Goal: Ask a question: Seek information or help from site administrators or community

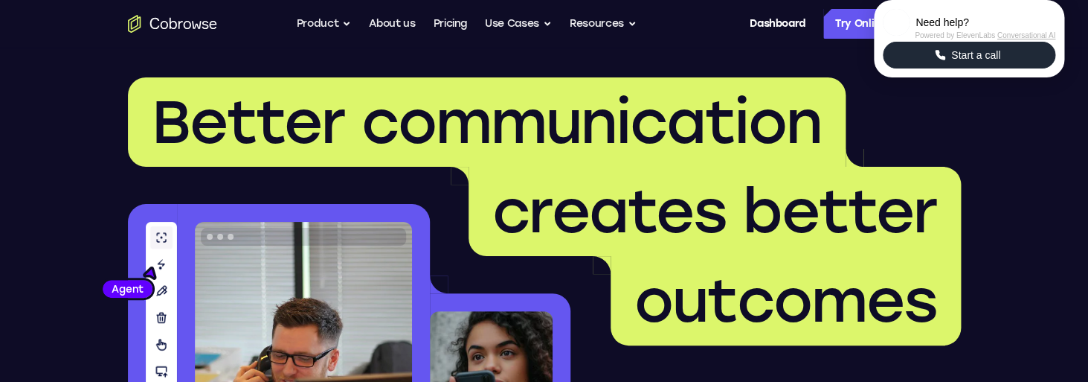
click at [915, 68] on button "Start a call" at bounding box center [969, 55] width 173 height 27
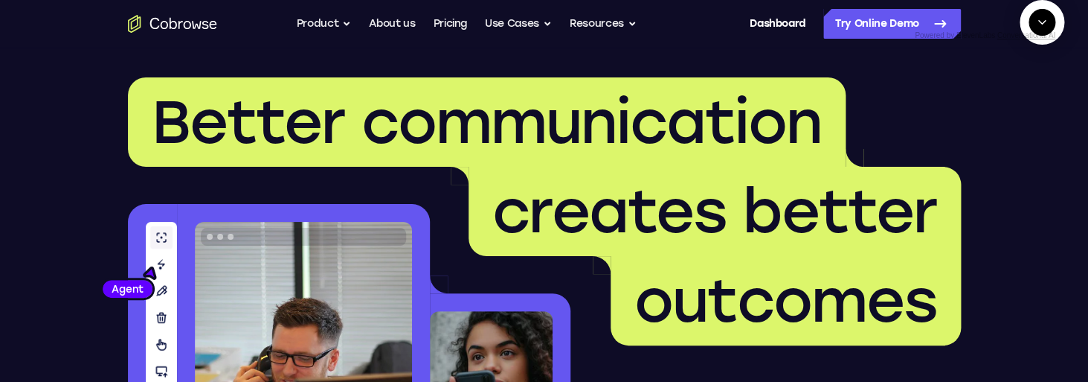
click at [1032, 67] on icon "Start a call" at bounding box center [1042, 57] width 20 height 20
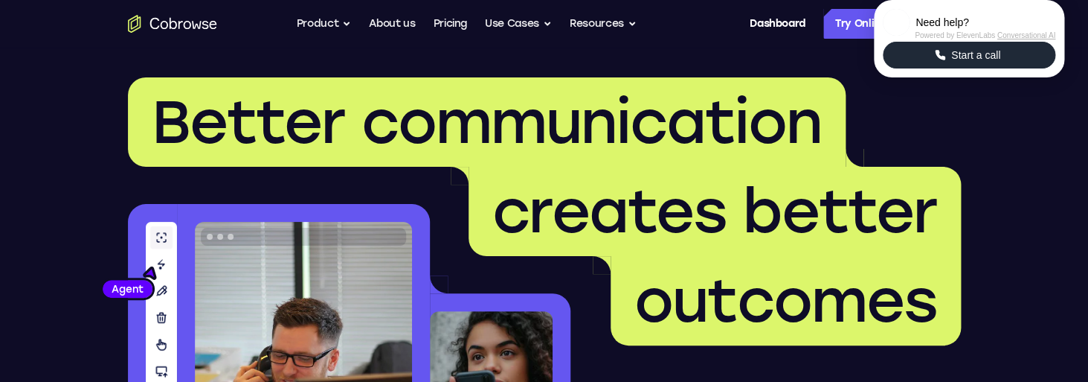
click at [1017, 68] on button "Start a call" at bounding box center [969, 55] width 173 height 27
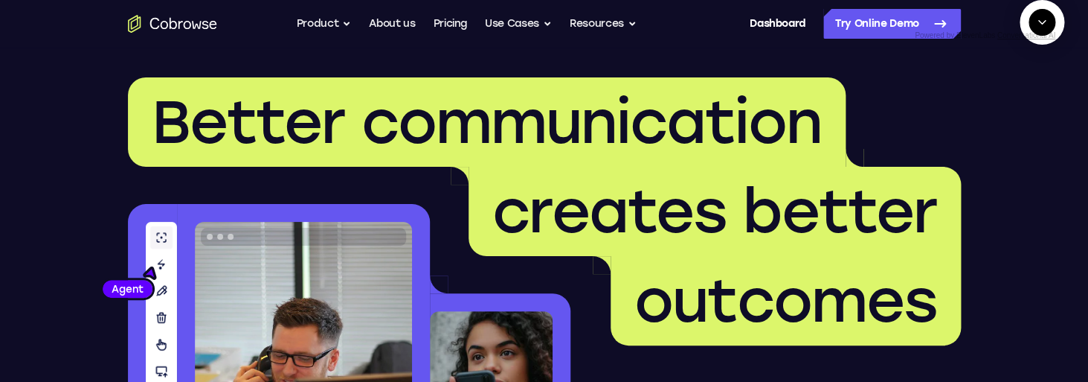
click at [1022, 77] on button "Start a call" at bounding box center [1042, 56] width 40 height 40
click at [1044, 97] on icon "End" at bounding box center [1038, 90] width 13 height 13
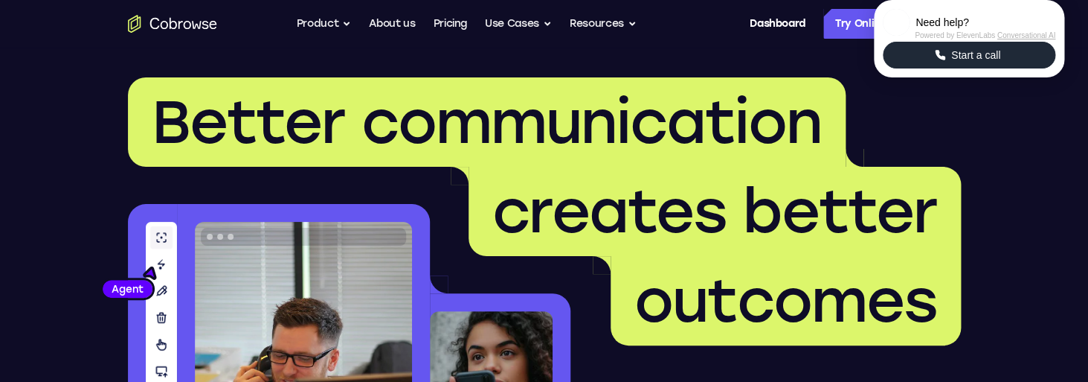
click at [1009, 68] on button "Start a call" at bounding box center [969, 55] width 173 height 27
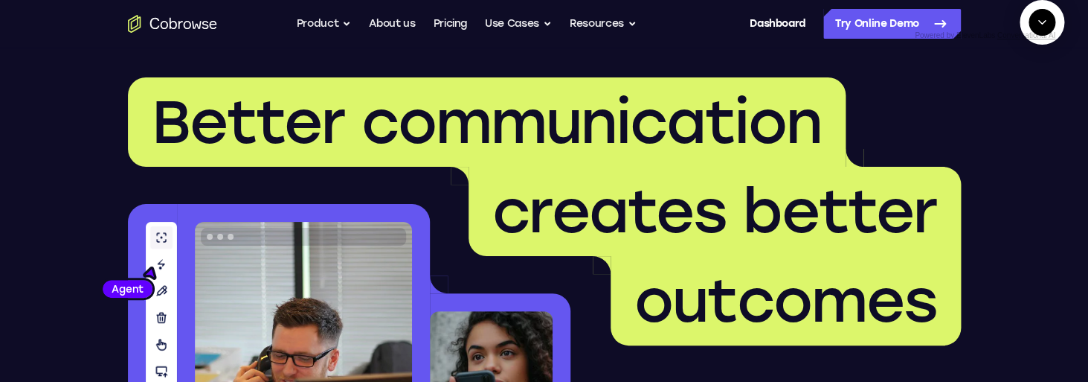
click at [1032, 67] on icon "Start a call" at bounding box center [1042, 57] width 20 height 20
click at [987, 104] on textarea "Text message input" at bounding box center [1005, 90] width 37 height 27
type textarea "add a team member"
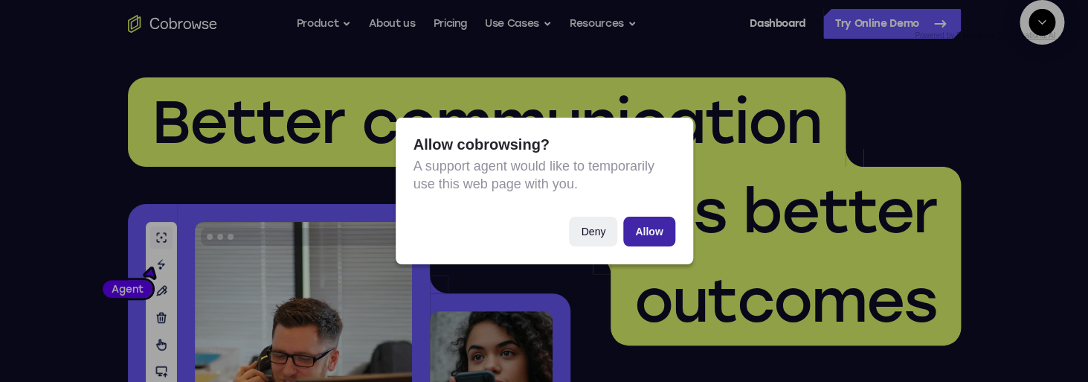
click at [655, 228] on button "Allow" at bounding box center [648, 231] width 51 height 30
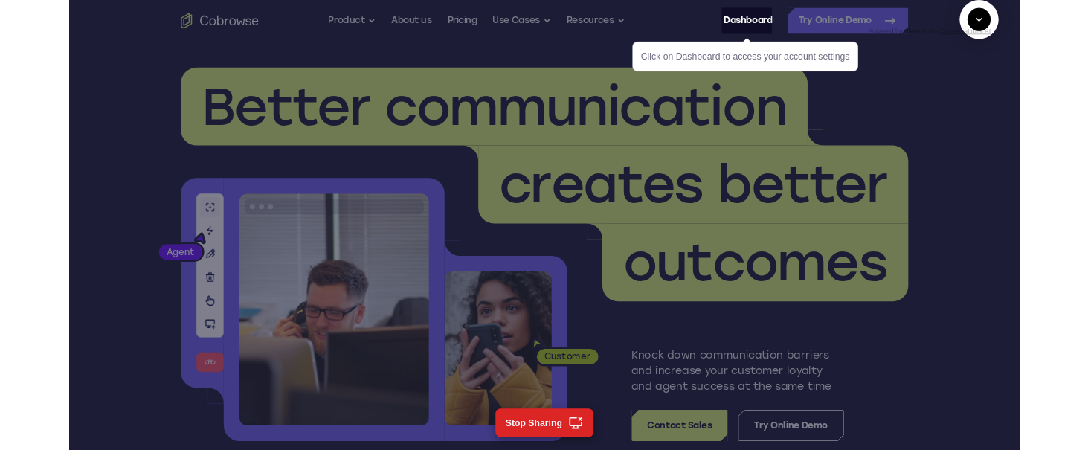
scroll to position [109, 0]
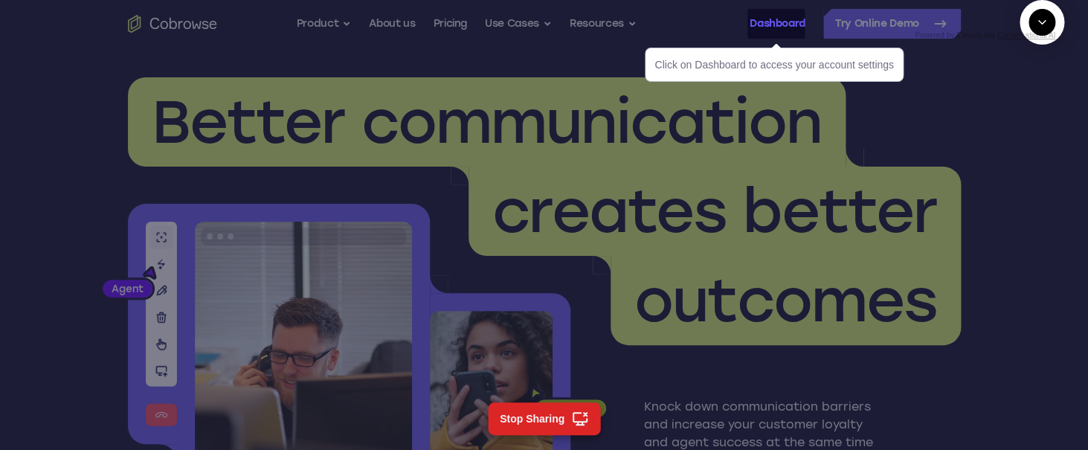
click at [764, 25] on link "Dashboard" at bounding box center [778, 24] width 56 height 30
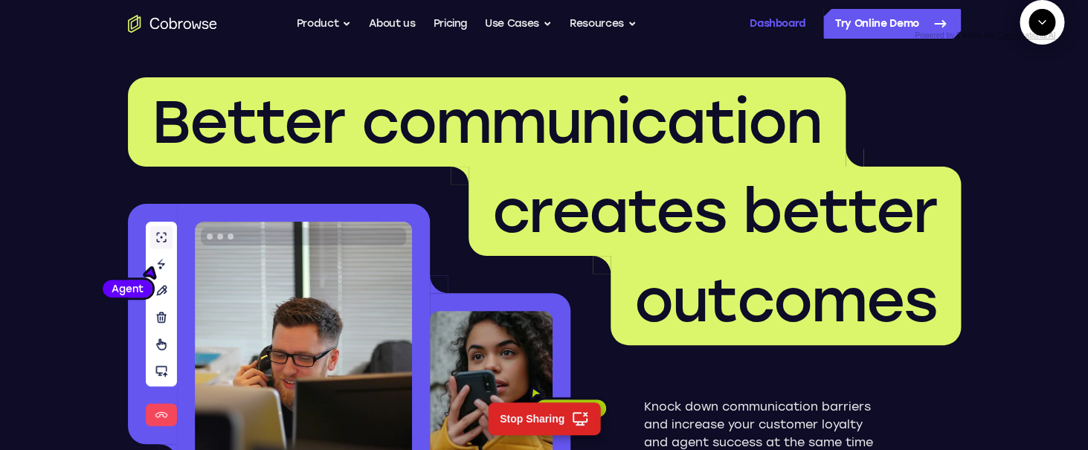
scroll to position [159, 0]
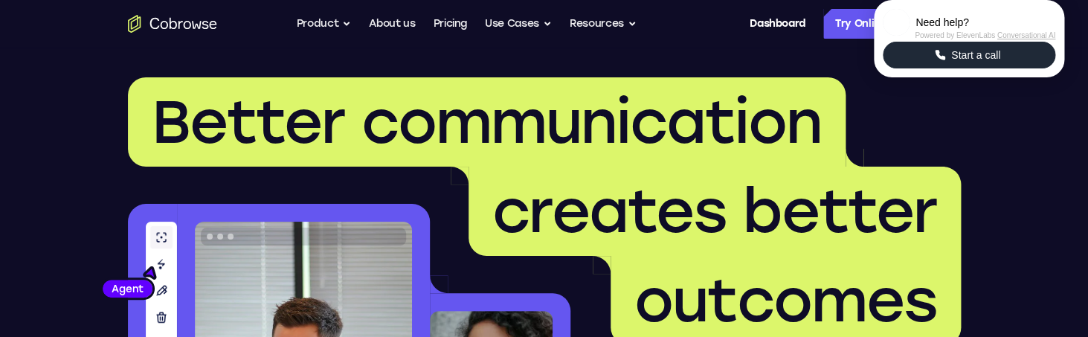
click at [945, 62] on icon "Start a call" at bounding box center [939, 54] width 13 height 13
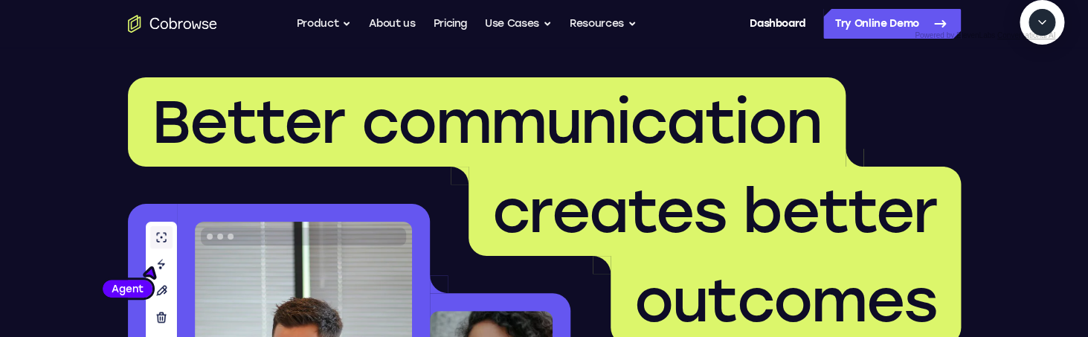
click at [1034, 64] on icon "Start a call" at bounding box center [1041, 56] width 15 height 15
click at [1043, 97] on icon "End" at bounding box center [1038, 90] width 13 height 13
click at [1048, 29] on icon "Collapse" at bounding box center [1041, 22] width 13 height 13
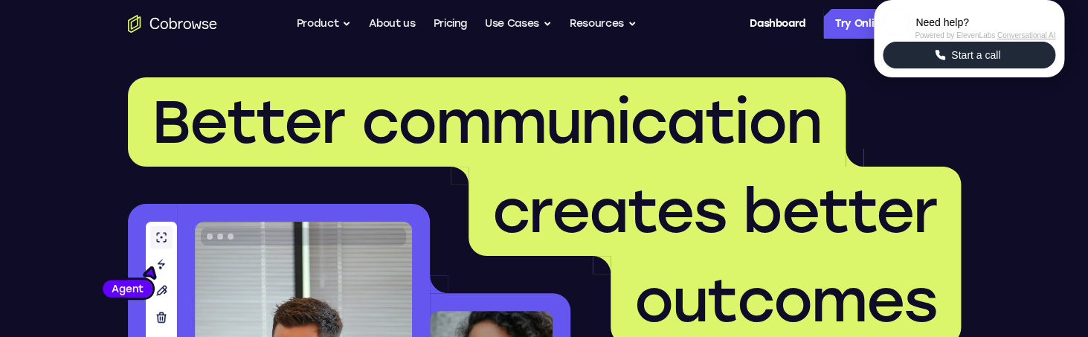
click at [525, 272] on h1 "Better communication creates better outcomes" at bounding box center [544, 211] width 833 height 268
click at [973, 62] on span "Start a call" at bounding box center [976, 55] width 58 height 15
click at [962, 62] on span "Start a call" at bounding box center [976, 55] width 58 height 15
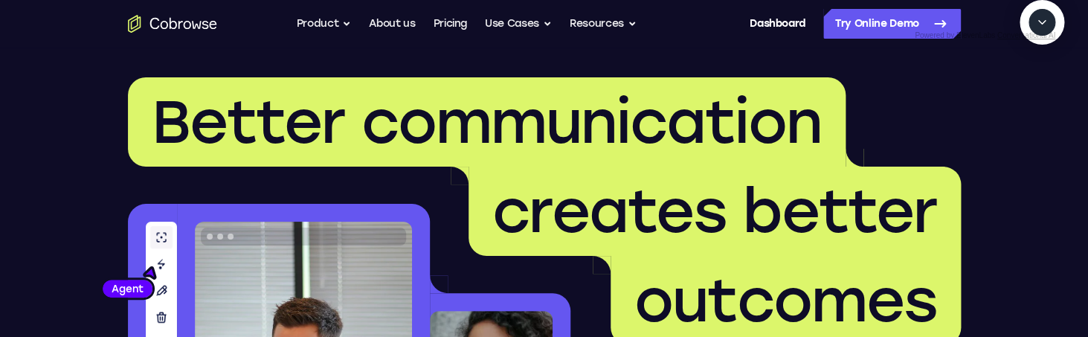
click at [1032, 67] on icon "Start a call" at bounding box center [1042, 57] width 20 height 20
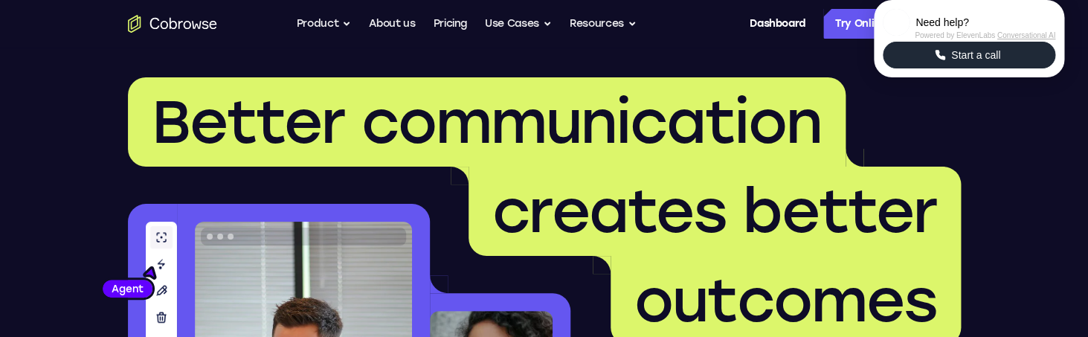
click at [963, 62] on span "Start a call" at bounding box center [976, 55] width 58 height 15
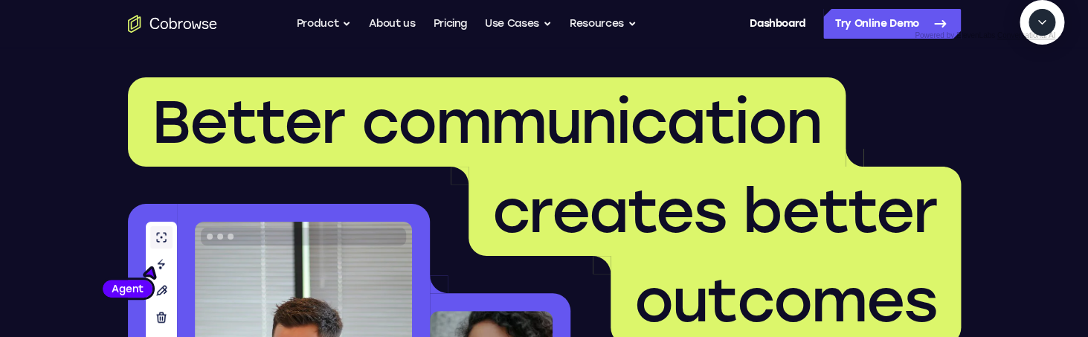
click at [1032, 67] on icon "Start a call" at bounding box center [1042, 57] width 20 height 20
click at [1040, 97] on icon "End" at bounding box center [1038, 90] width 13 height 13
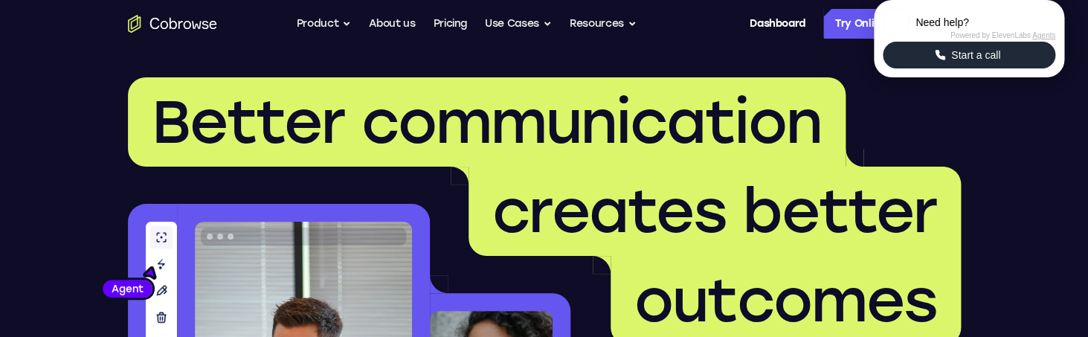
click at [949, 62] on span "Start a call" at bounding box center [976, 55] width 58 height 15
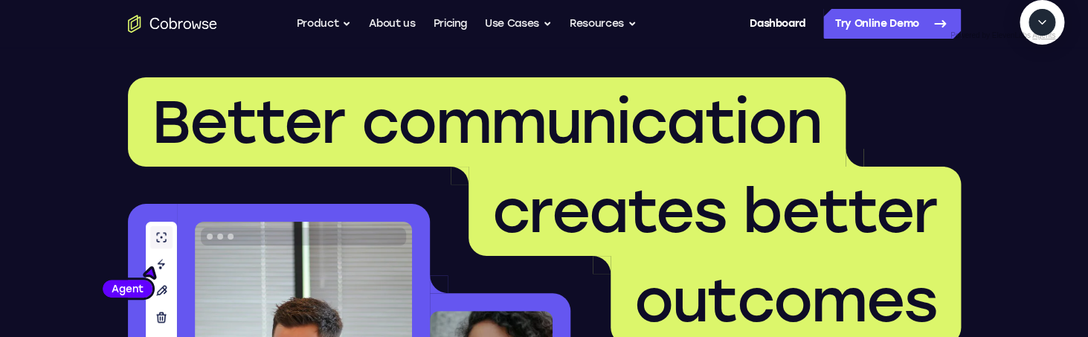
click at [1034, 64] on icon "Start a call" at bounding box center [1041, 56] width 15 height 15
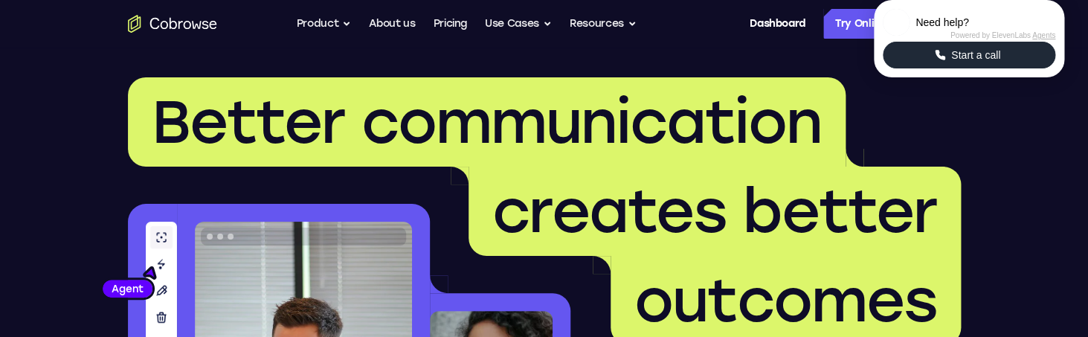
click at [971, 62] on span "Start a call" at bounding box center [976, 55] width 58 height 15
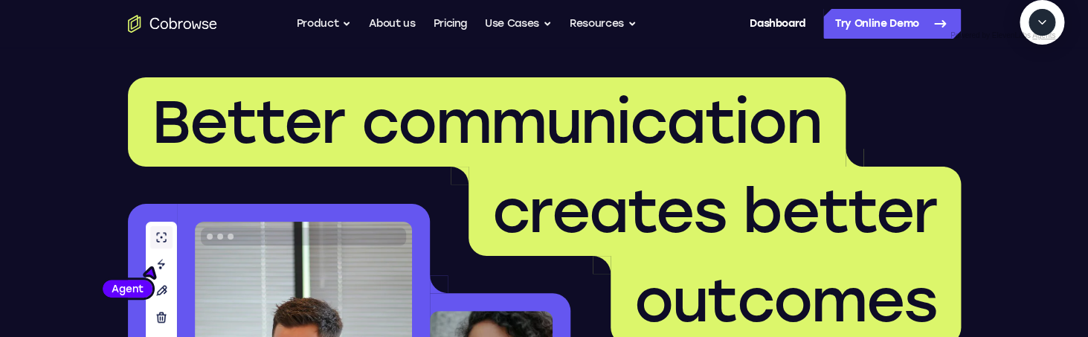
click at [1034, 64] on icon "Start a call" at bounding box center [1041, 56] width 15 height 15
click at [1041, 96] on icon "End" at bounding box center [1041, 93] width 6 height 4
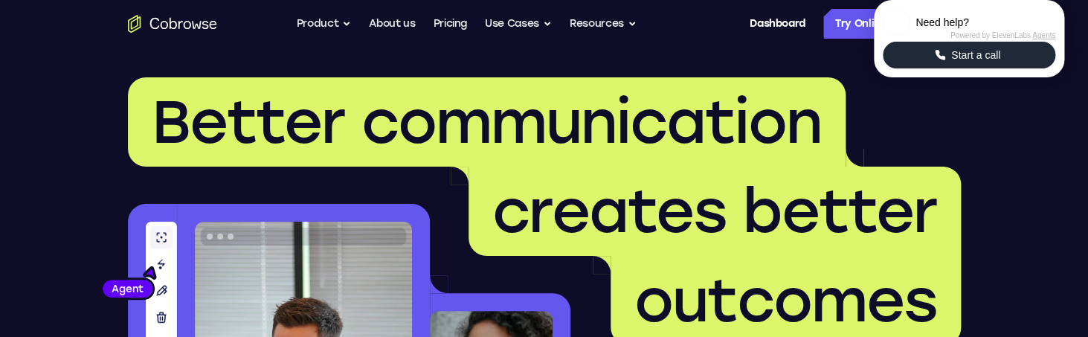
click at [944, 59] on icon "Start a call" at bounding box center [940, 55] width 10 height 10
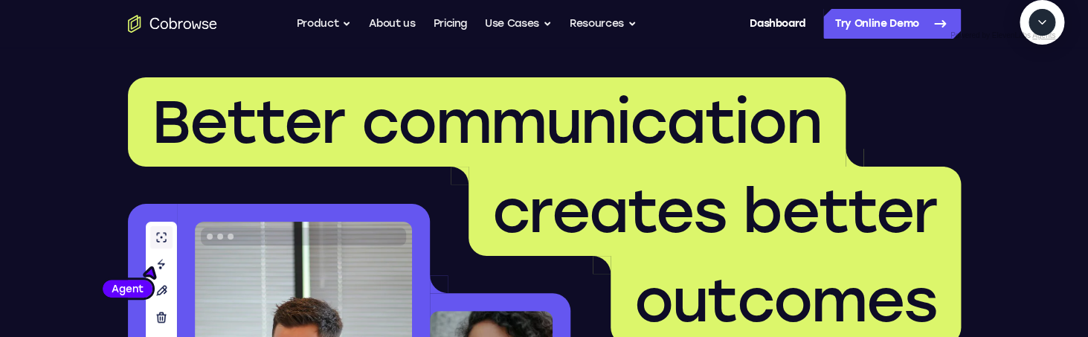
click at [1032, 67] on icon "Start a call" at bounding box center [1042, 57] width 20 height 20
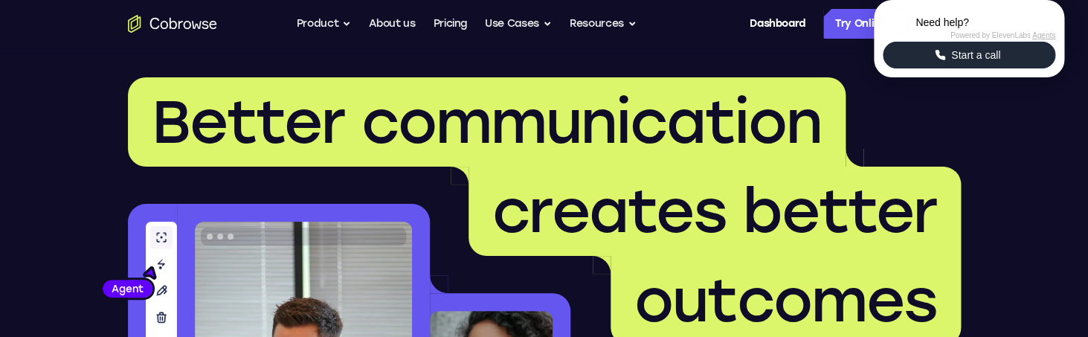
click at [982, 62] on span "Start a call" at bounding box center [976, 55] width 58 height 15
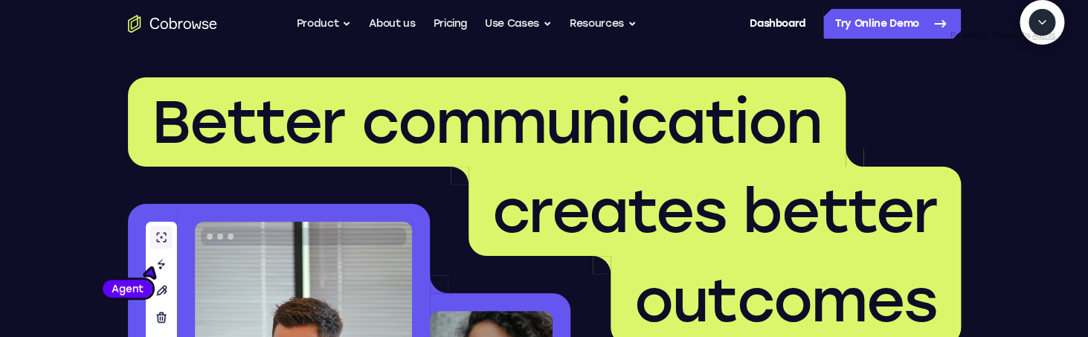
click at [1034, 64] on icon "Start a call" at bounding box center [1041, 56] width 15 height 15
click at [1040, 96] on icon "End" at bounding box center [1041, 93] width 6 height 4
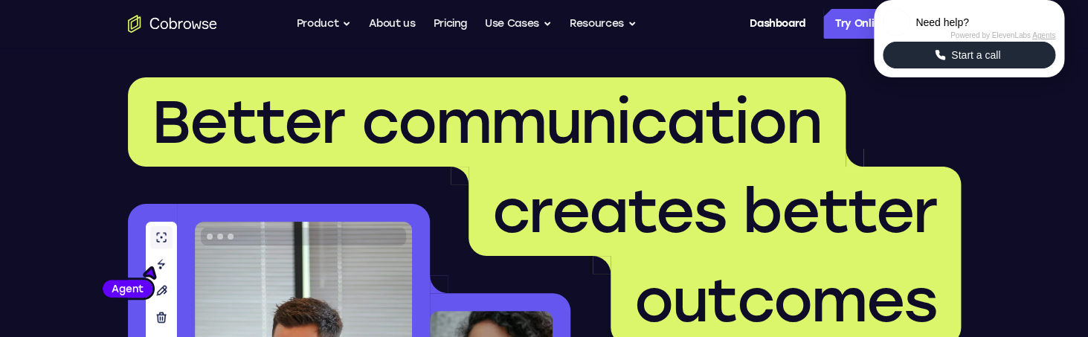
click at [979, 62] on span "Start a call" at bounding box center [976, 55] width 58 height 15
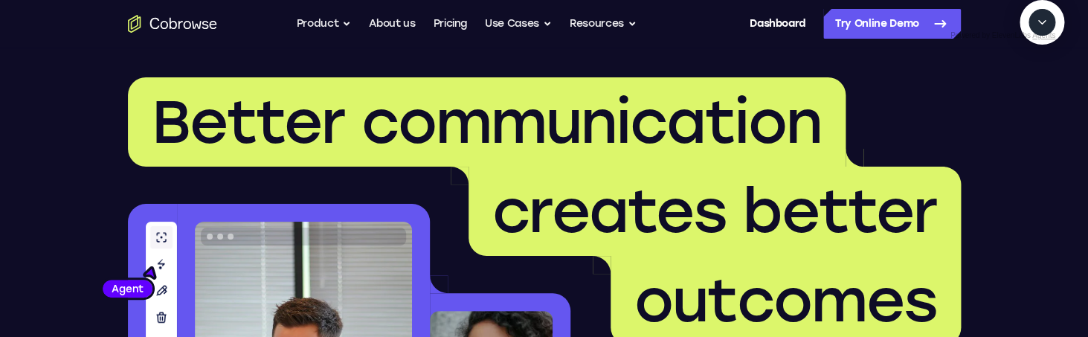
click at [1034, 64] on icon "Start a call" at bounding box center [1041, 56] width 15 height 15
click at [1044, 97] on icon "End" at bounding box center [1038, 90] width 13 height 13
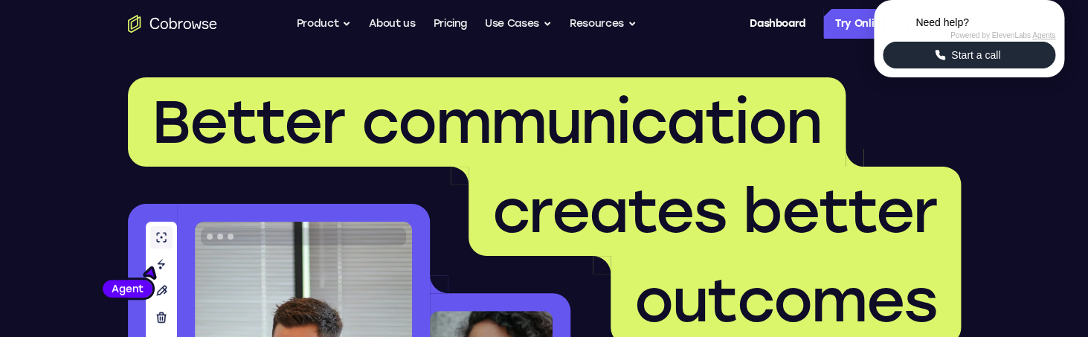
click at [965, 62] on span "Start a call" at bounding box center [976, 55] width 58 height 15
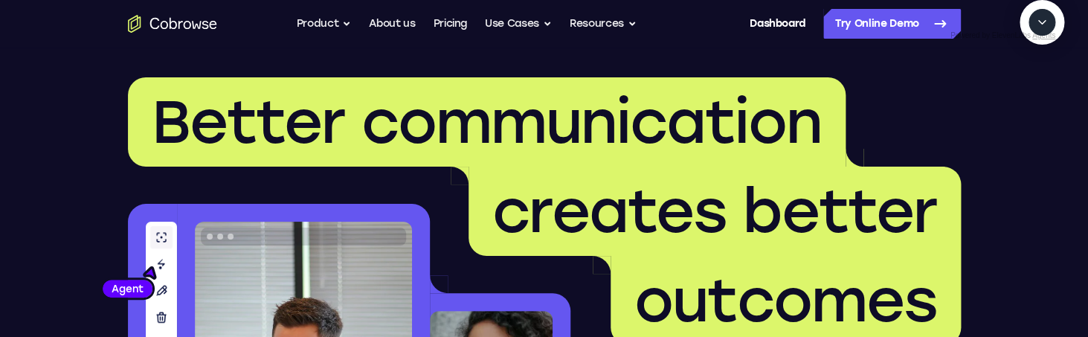
click at [1034, 64] on icon "Start a call" at bounding box center [1041, 56] width 15 height 15
click at [987, 104] on textarea "Text message input" at bounding box center [1005, 90] width 37 height 27
type textarea "add a team member"
click at [1037, 96] on icon "End" at bounding box center [1039, 91] width 10 height 10
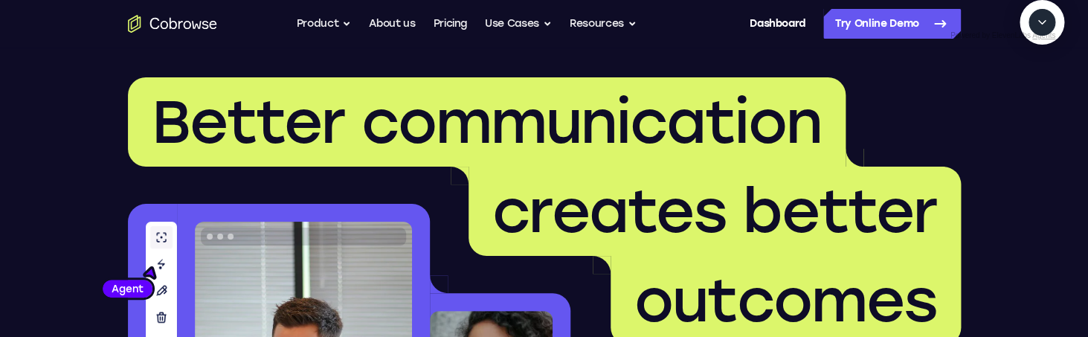
scroll to position [258, 0]
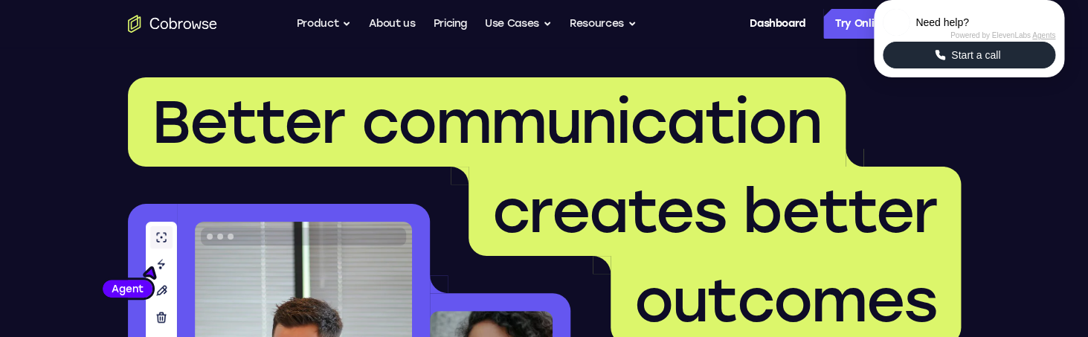
click at [988, 62] on span "Start a call" at bounding box center [976, 55] width 58 height 15
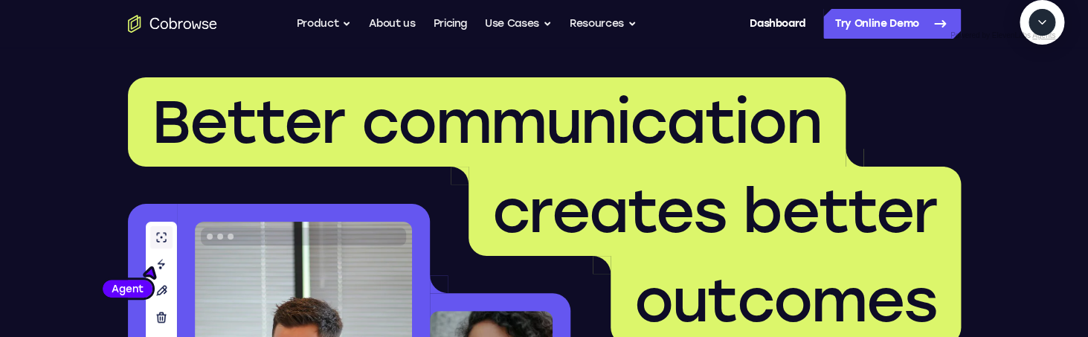
click at [1032, 67] on icon "Start a call" at bounding box center [1042, 57] width 20 height 20
click at [1042, 96] on icon "End" at bounding box center [1041, 93] width 6 height 4
click at [1042, 98] on span "New call" at bounding box center [1020, 90] width 48 height 15
click at [1032, 104] on button "End" at bounding box center [1039, 90] width 27 height 27
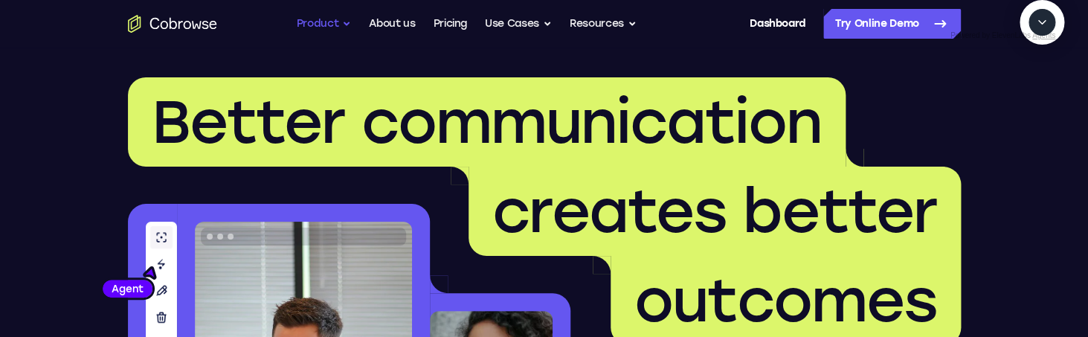
scroll to position [0, 0]
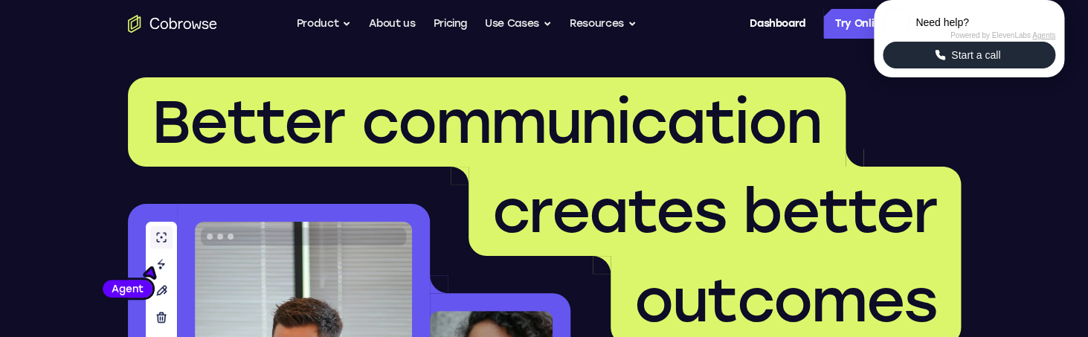
click at [933, 62] on icon "Start a call" at bounding box center [939, 54] width 13 height 13
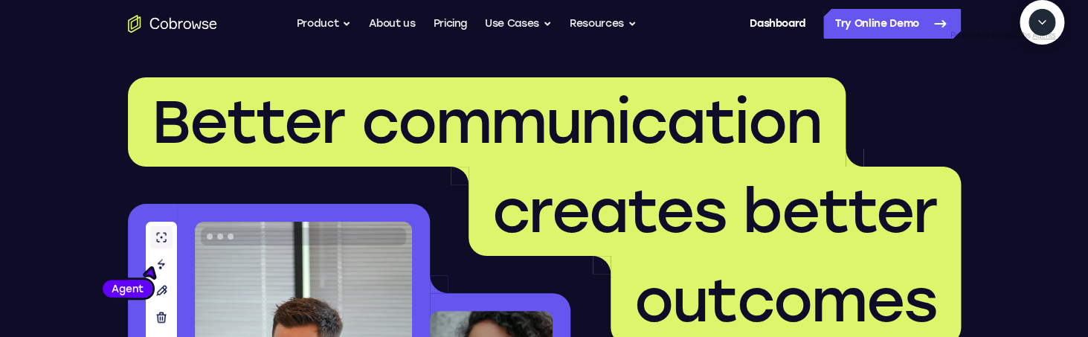
click at [1032, 67] on icon "Start a call" at bounding box center [1042, 57] width 20 height 20
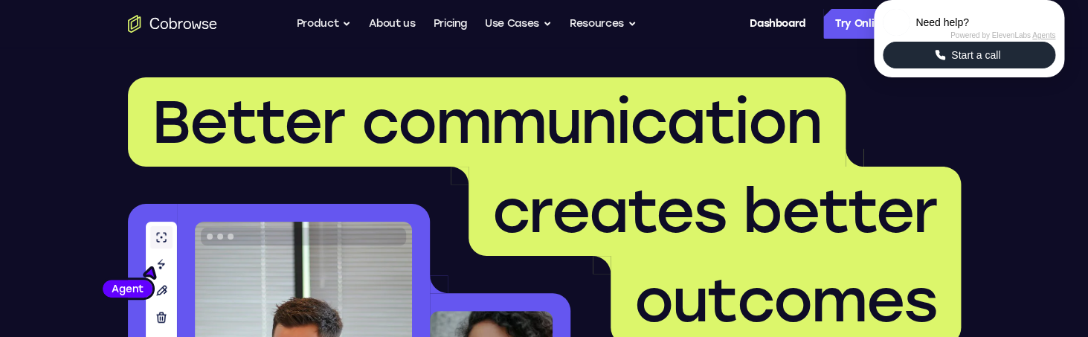
click at [986, 62] on span "Start a call" at bounding box center [976, 55] width 58 height 15
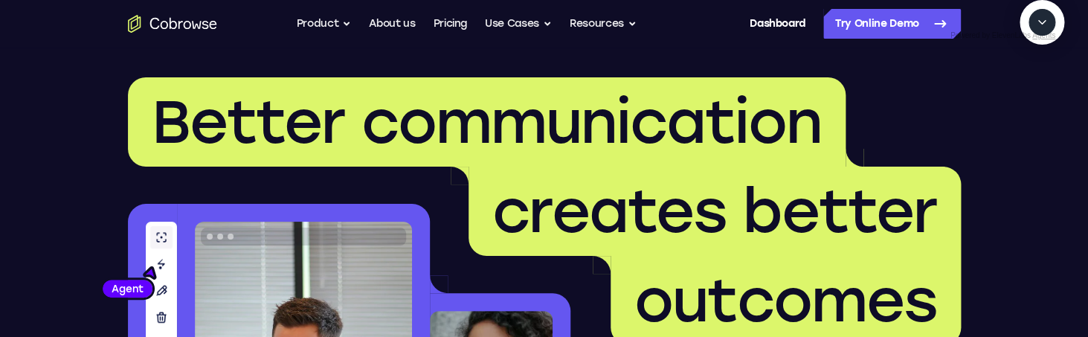
click at [1032, 67] on icon "Start a call" at bounding box center [1042, 57] width 20 height 20
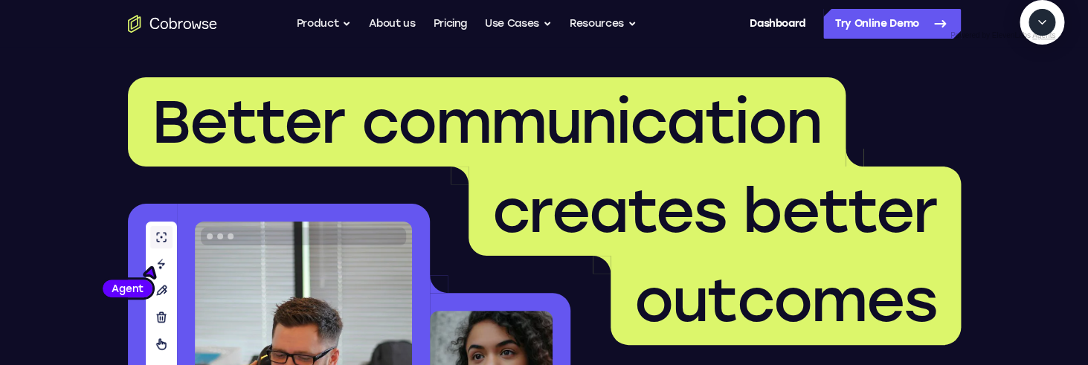
click at [987, 104] on textarea "Text message input" at bounding box center [1005, 90] width 37 height 27
type textarea "add a team member"
click at [1042, 96] on icon "End" at bounding box center [1041, 93] width 6 height 4
click at [1038, 98] on span "New call" at bounding box center [1020, 90] width 48 height 15
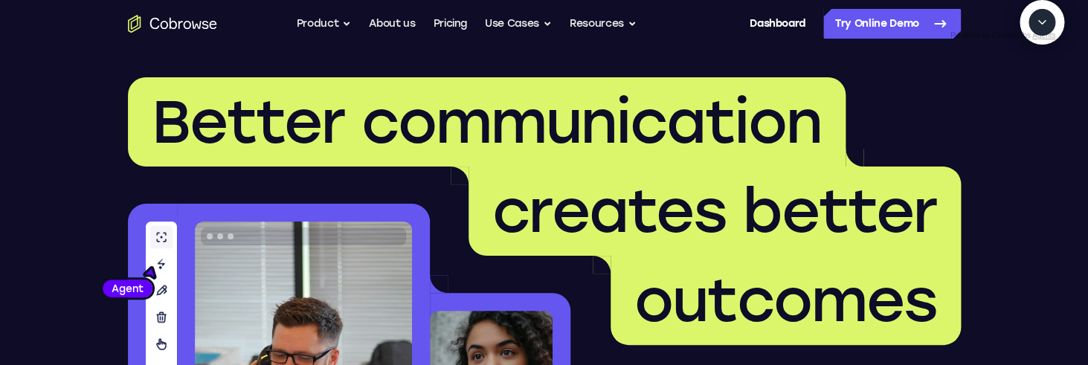
click at [987, 104] on textarea "Text message input" at bounding box center [1005, 90] width 37 height 27
type textarea "add a team member"
click at [1011, 97] on icon "Mute microphone" at bounding box center [1006, 90] width 13 height 13
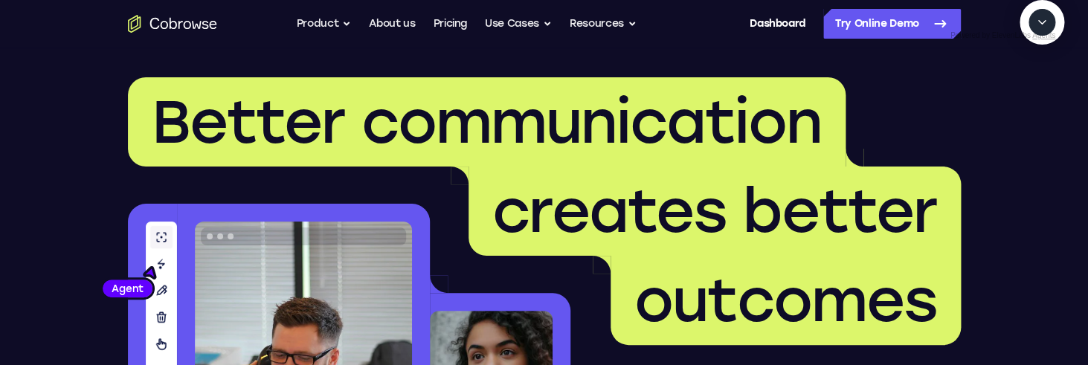
click at [987, 104] on textarea "Text message input" at bounding box center [1005, 90] width 37 height 27
type textarea "yes"
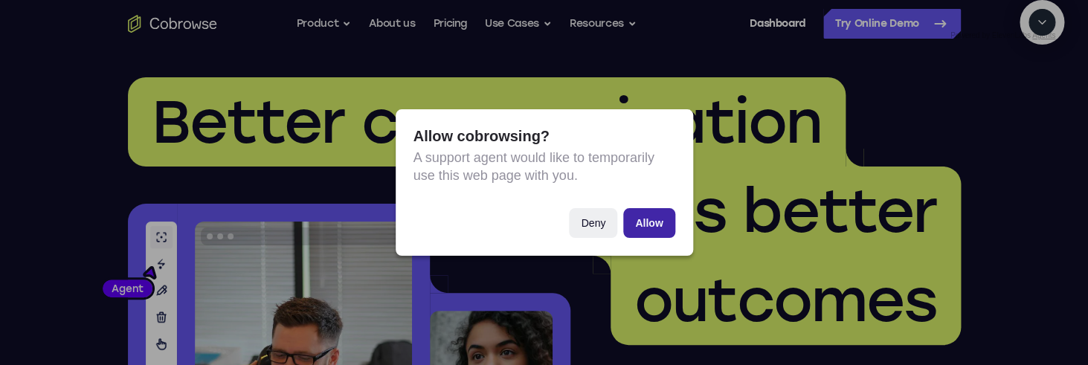
click at [664, 221] on button "Allow" at bounding box center [648, 223] width 51 height 30
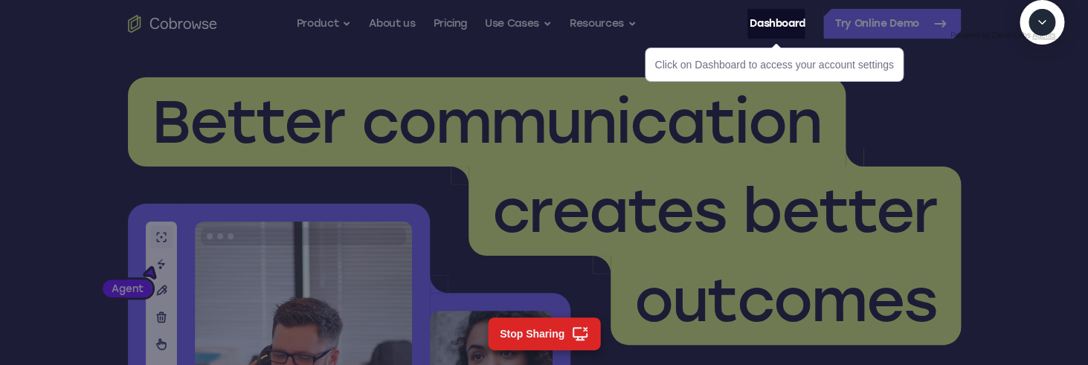
scroll to position [512, 0]
click at [593, 184] on span "creates better" at bounding box center [714, 211] width 445 height 71
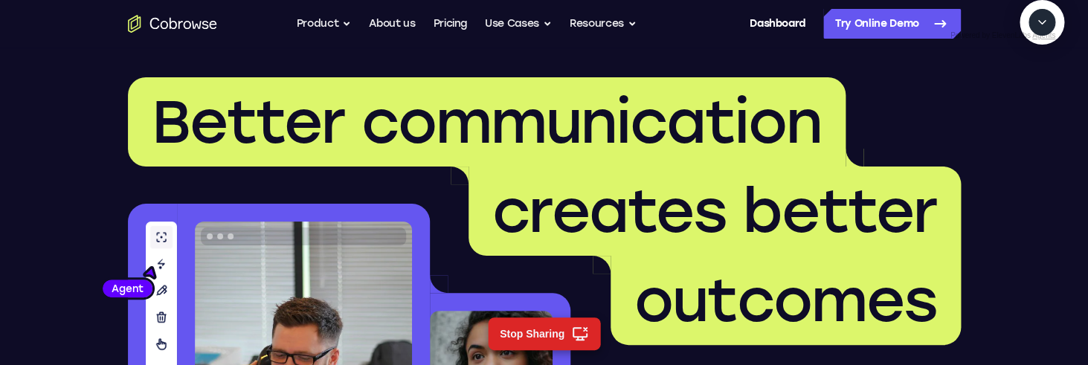
click at [1039, 97] on icon "End" at bounding box center [1038, 90] width 13 height 13
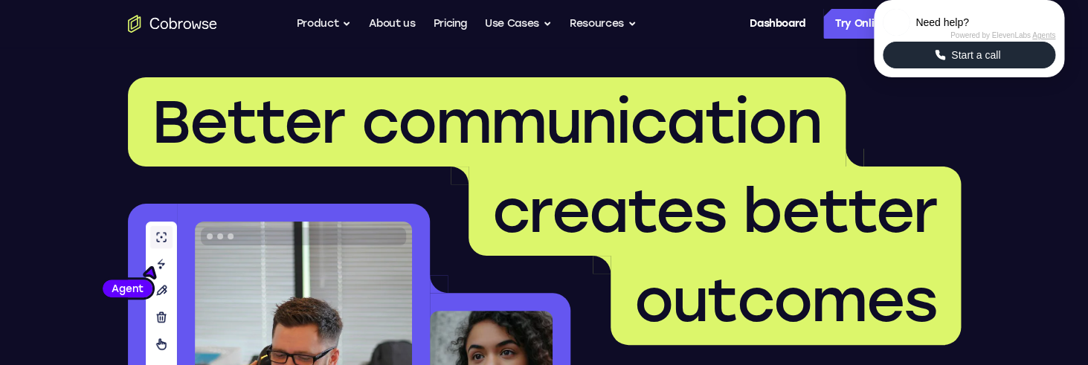
click at [987, 62] on span "Start a call" at bounding box center [976, 55] width 58 height 15
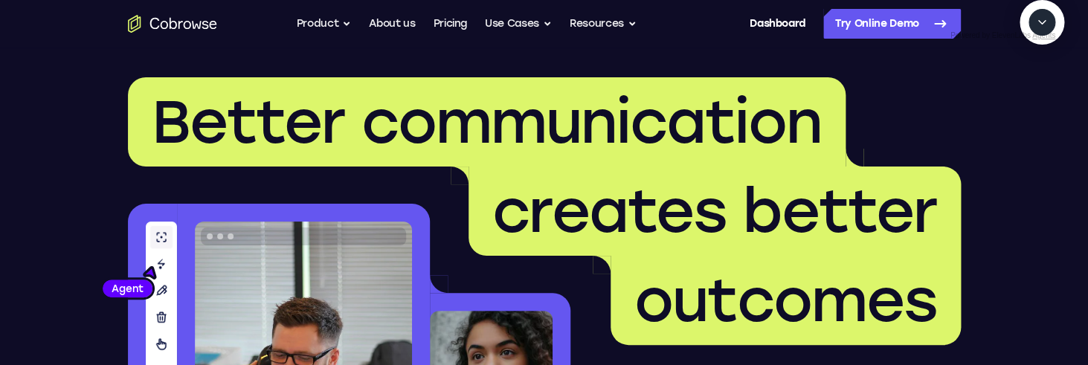
click at [1032, 67] on icon "Start a call" at bounding box center [1042, 57] width 20 height 20
click at [987, 104] on textarea "Text message input" at bounding box center [1005, 90] width 37 height 27
type textarea "add a team member"
click at [987, 104] on textarea "Text message input" at bounding box center [1005, 90] width 37 height 27
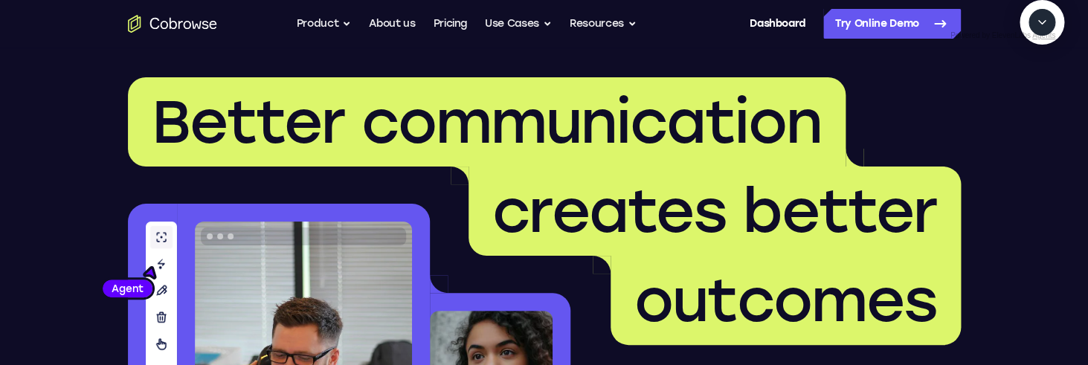
type textarea "yrs"
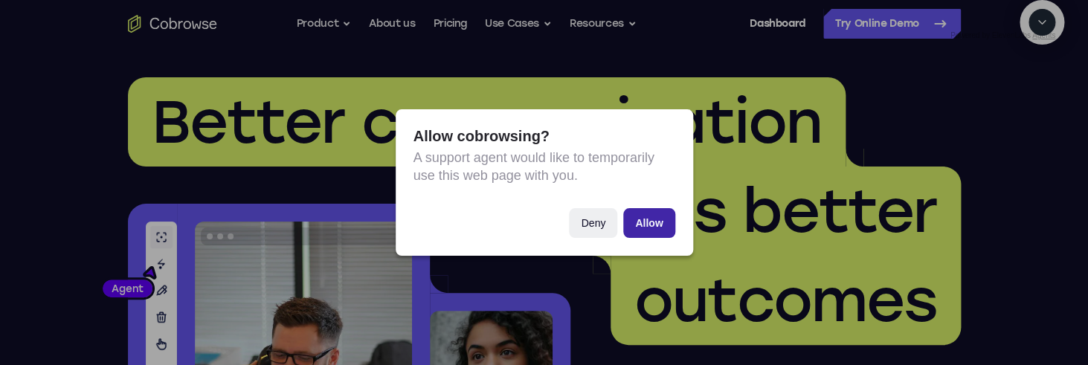
click at [656, 224] on button "Allow" at bounding box center [648, 223] width 51 height 30
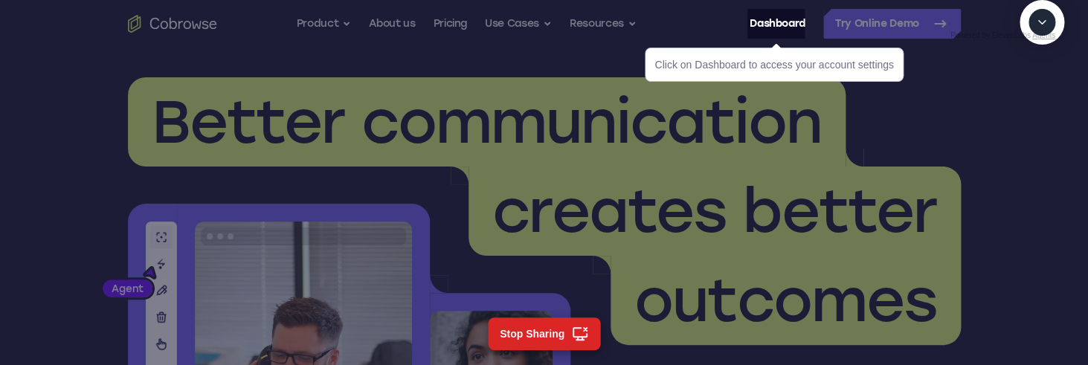
scroll to position [495, 0]
click at [572, 189] on span "creates better" at bounding box center [714, 211] width 445 height 71
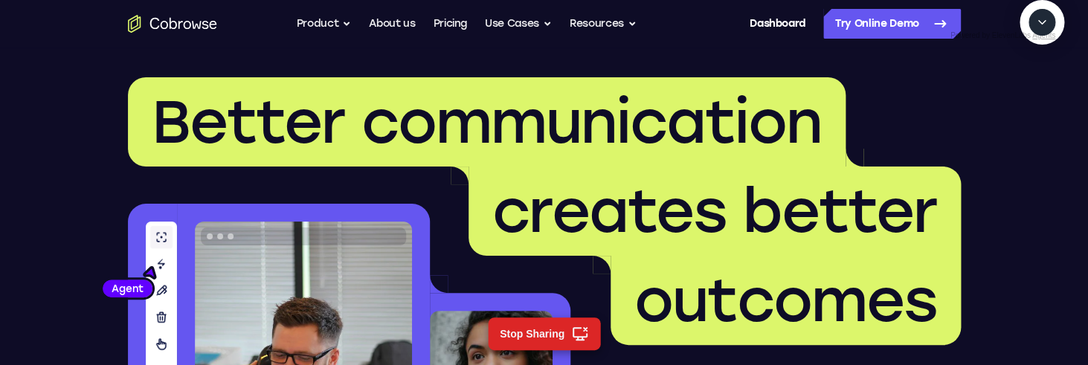
click at [1046, 36] on button "Collapse" at bounding box center [1042, 22] width 27 height 27
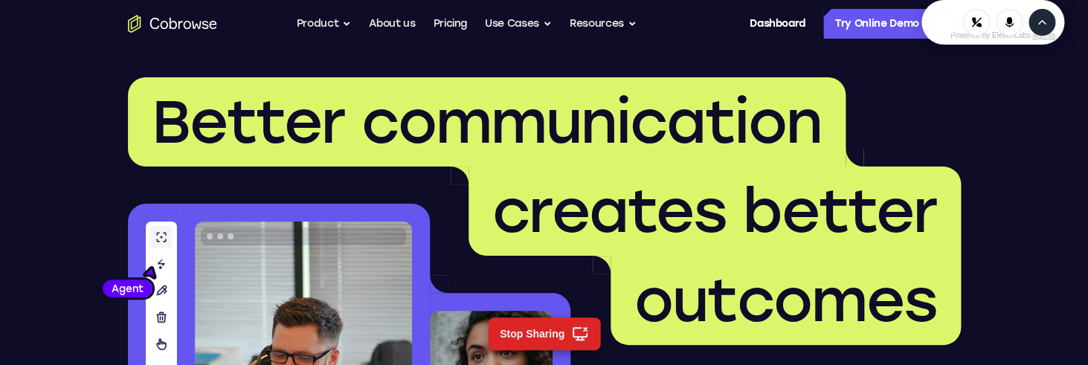
click at [1041, 29] on icon "Expand" at bounding box center [1041, 22] width 13 height 13
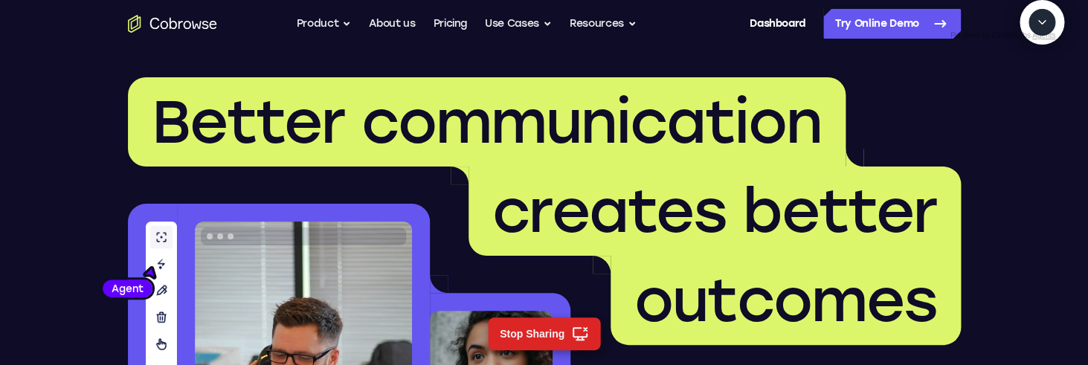
click at [1042, 29] on icon "Collapse" at bounding box center [1041, 22] width 13 height 13
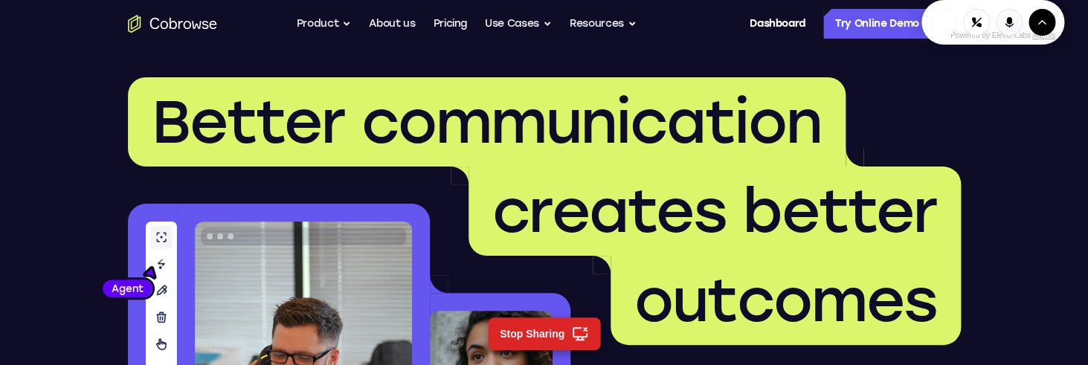
click at [1011, 29] on icon "Mute microphone" at bounding box center [1009, 22] width 13 height 13
click at [797, 31] on link "Dashboard" at bounding box center [778, 24] width 56 height 30
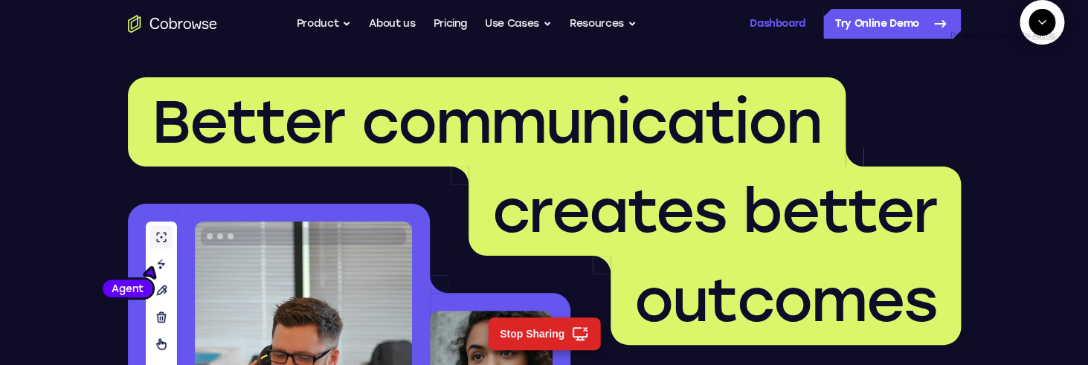
scroll to position [545, 0]
